Goal: Information Seeking & Learning: Learn about a topic

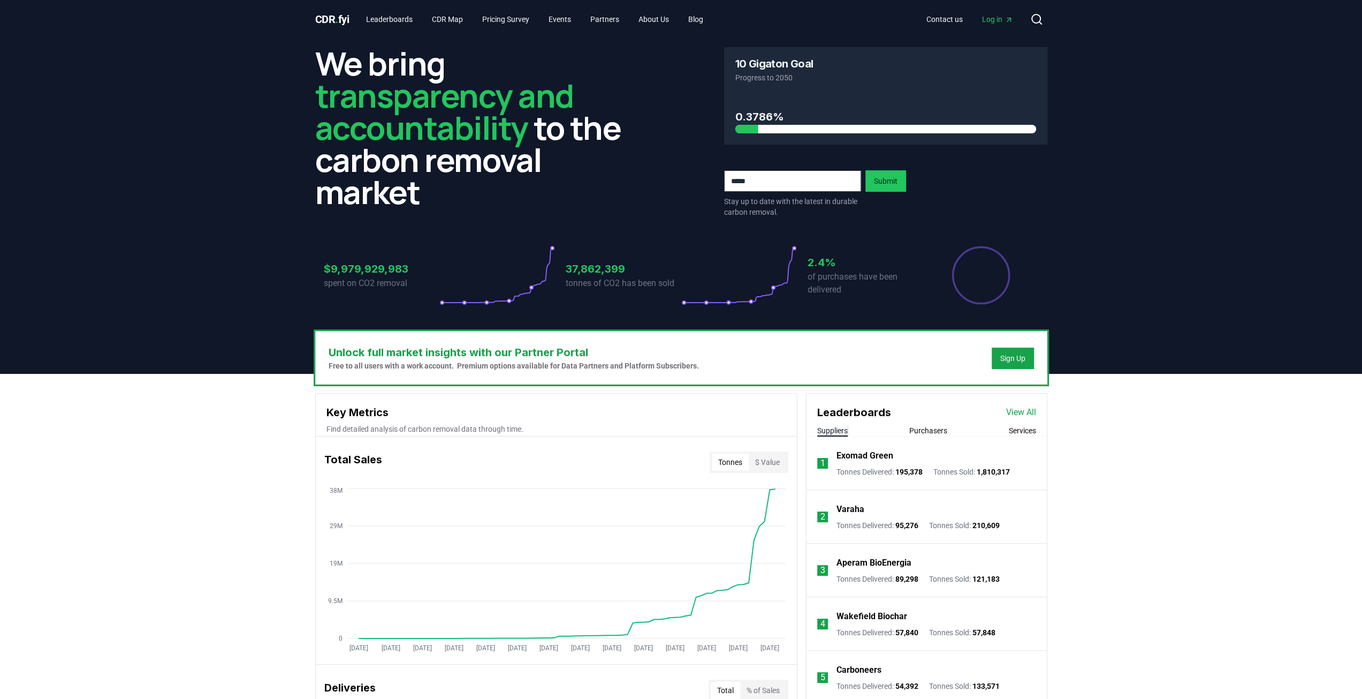
click at [926, 426] on button "Purchasers" at bounding box center [928, 430] width 38 height 11
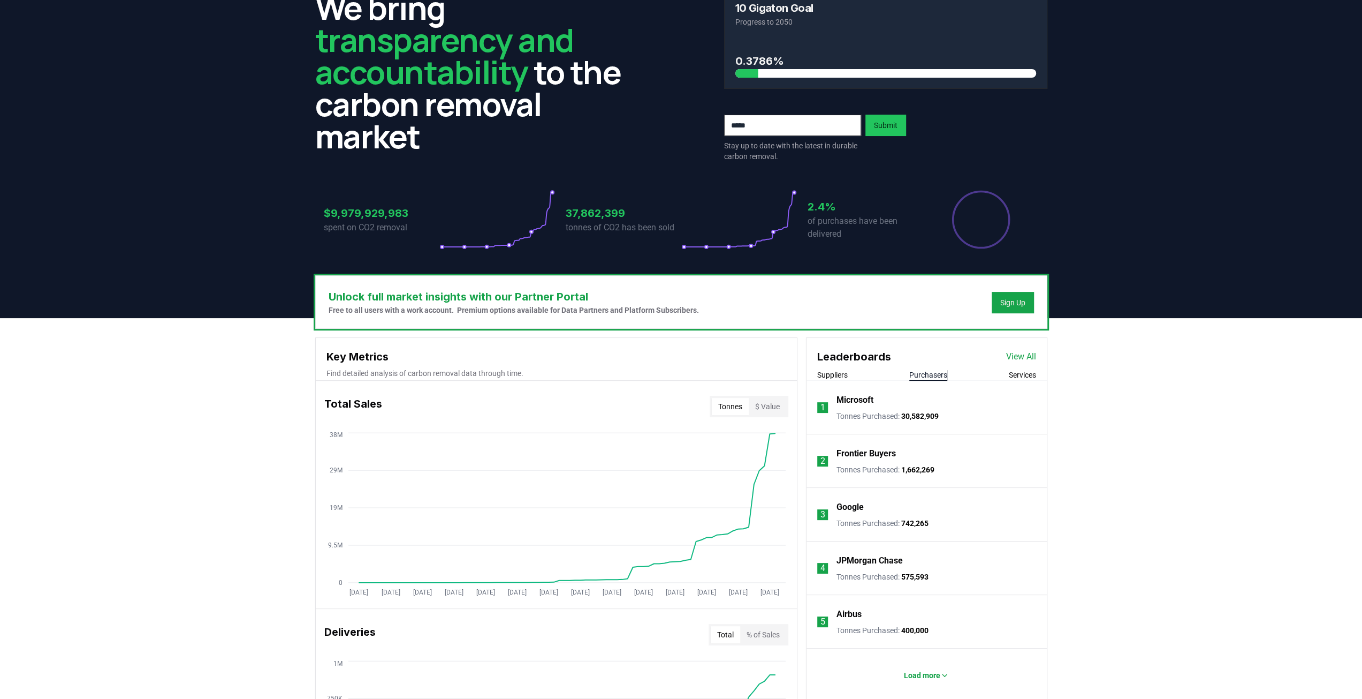
scroll to position [107, 0]
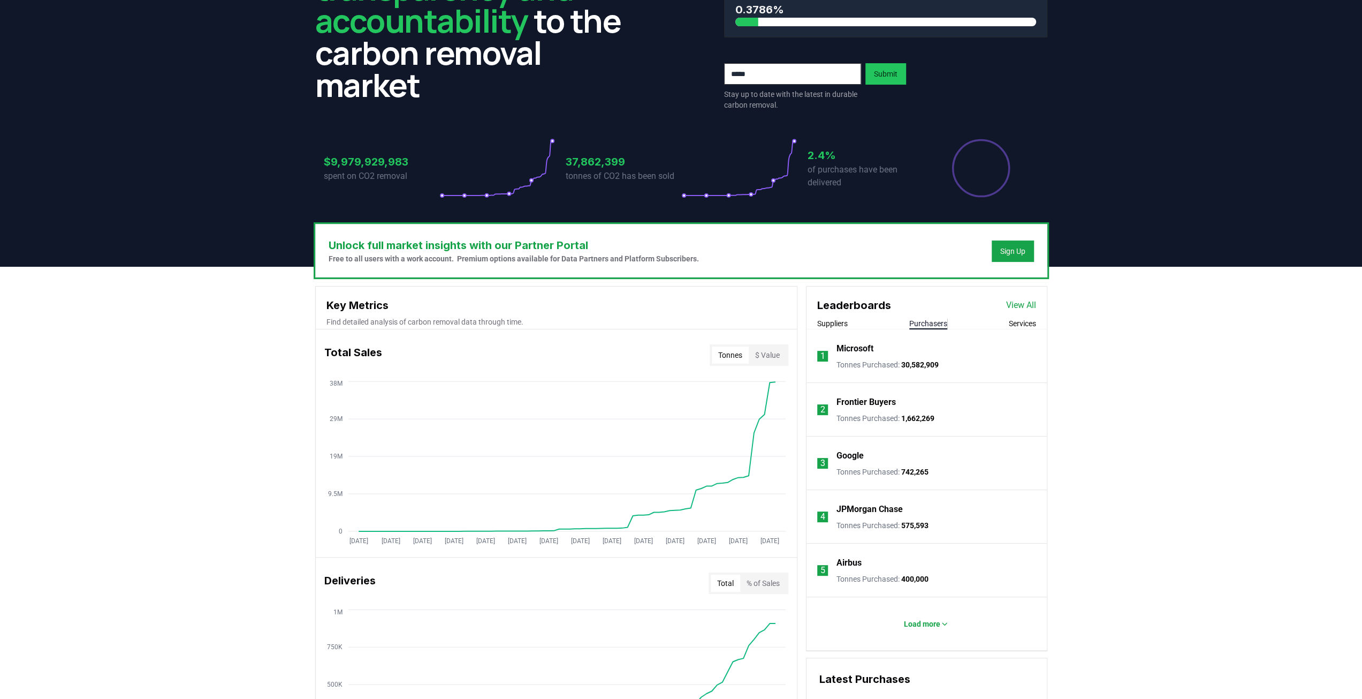
click at [406, 255] on p "Free to all users with a work account. Premium options available for Data Partn…" at bounding box center [514, 258] width 370 height 11
click at [176, 290] on div "Unlock full market insights with our Partner Portal Free to all users with a wo…" at bounding box center [681, 690] width 1362 height 846
click at [153, 380] on div "Unlock full market insights with our Partner Portal Free to all users with a wo…" at bounding box center [681, 690] width 1362 height 846
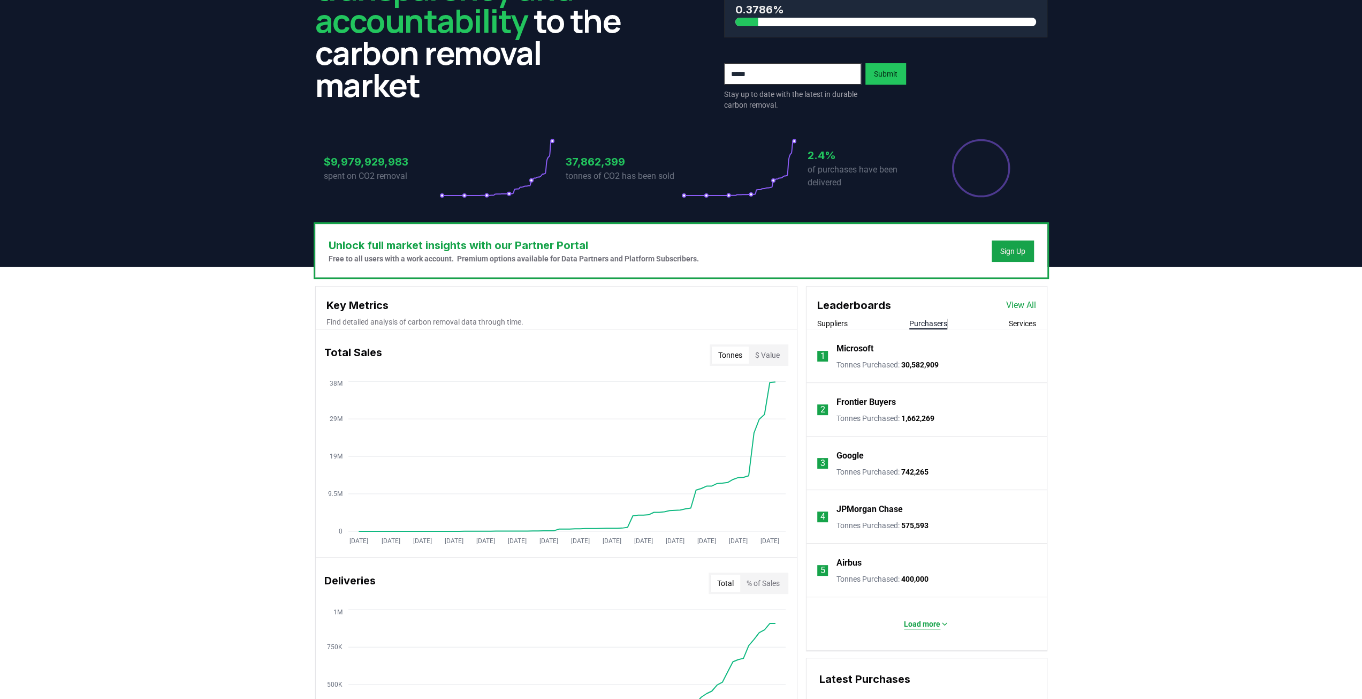
click at [925, 621] on p "Load more" at bounding box center [922, 623] width 36 height 11
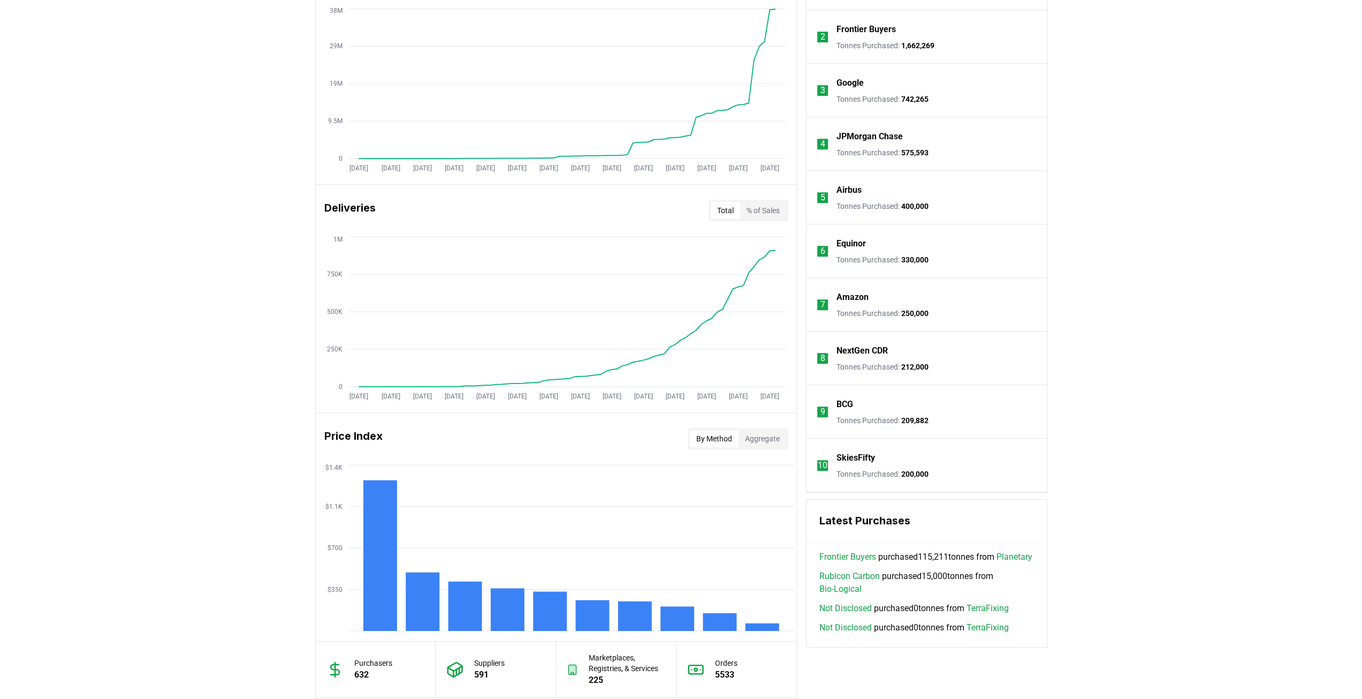
scroll to position [482, 0]
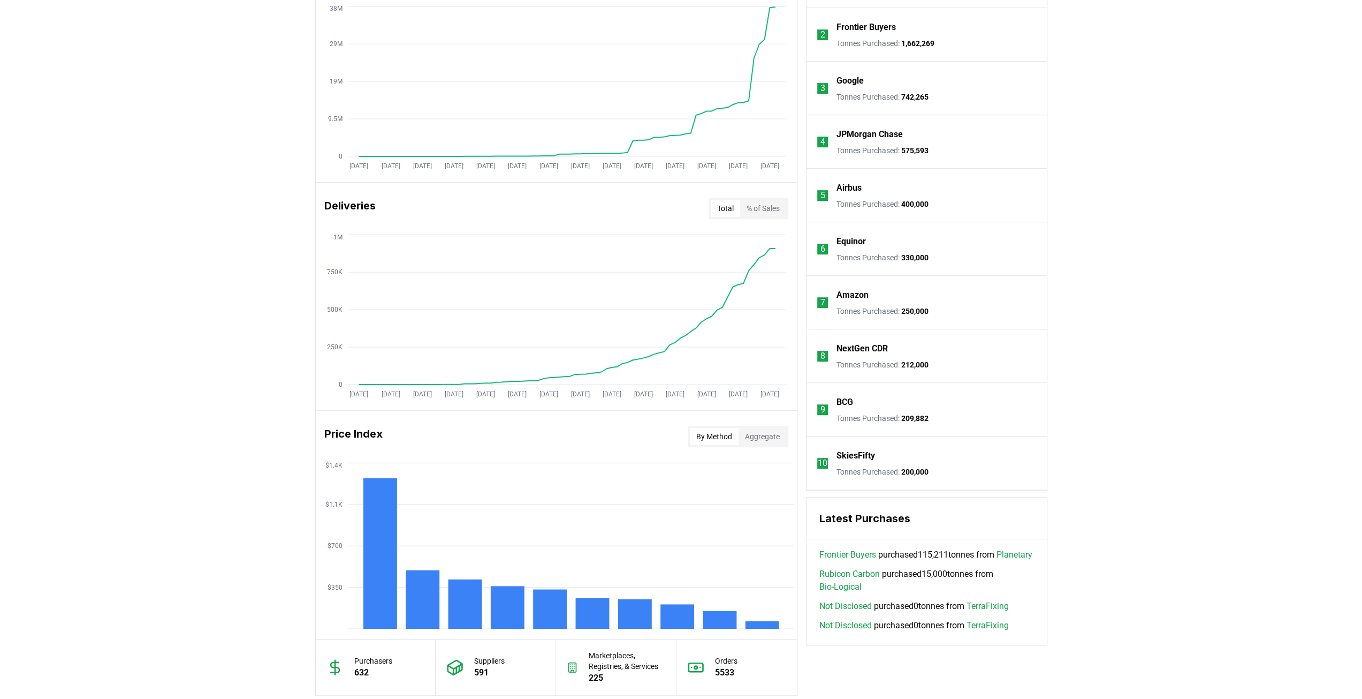
click at [851, 593] on link "Bio-Logical" at bounding box center [840, 586] width 42 height 13
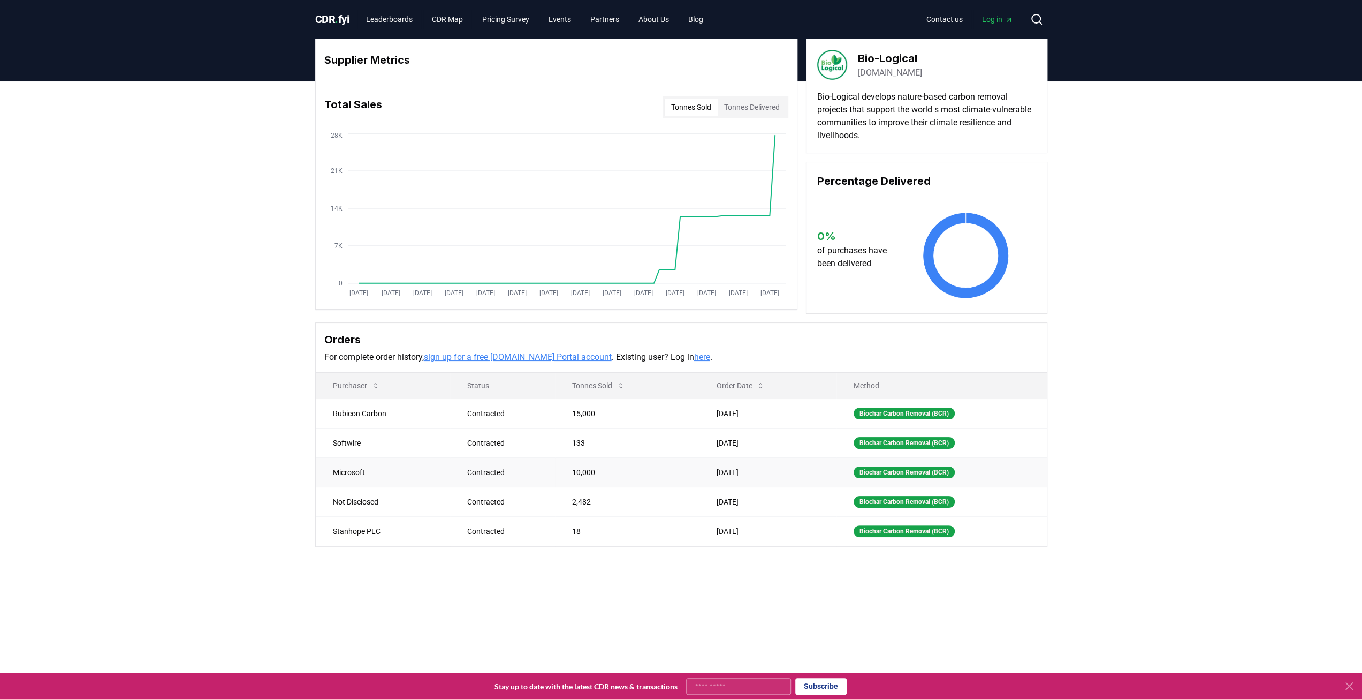
click at [556, 464] on td "10,000" at bounding box center [627, 471] width 145 height 29
click at [568, 400] on td "15,000" at bounding box center [627, 412] width 145 height 29
click at [740, 415] on td "[DATE]" at bounding box center [768, 412] width 138 height 29
click at [611, 473] on td "10,000" at bounding box center [627, 471] width 145 height 29
click at [211, 356] on div "Supplier Metrics Total Sales Tonnes Sold Tonnes Delivered [DATE] [DATE] [DATE] …" at bounding box center [681, 335] width 1362 height 508
